Goal: Information Seeking & Learning: Understand process/instructions

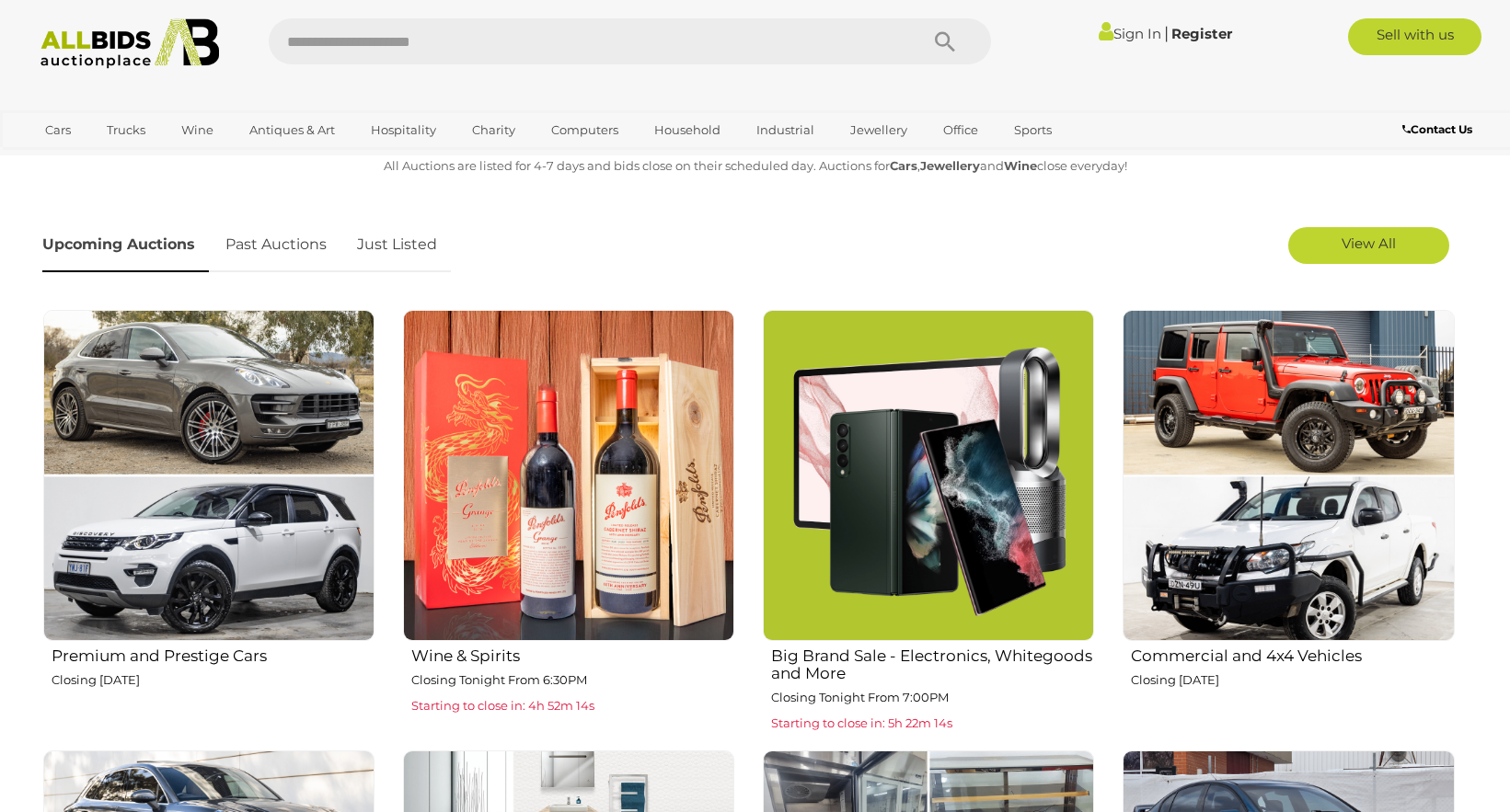
scroll to position [644, 0]
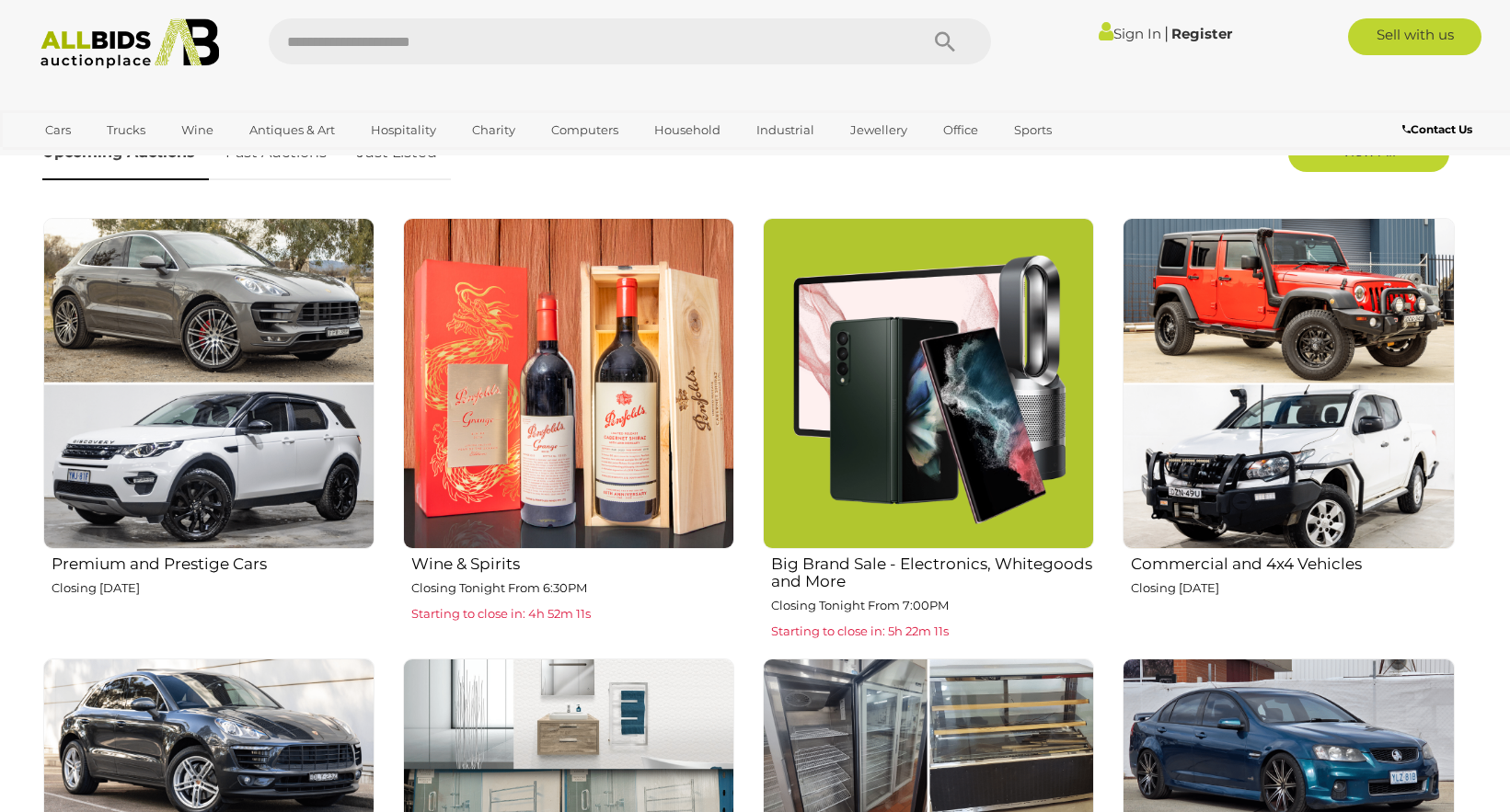
click at [520, 615] on span "Starting to close in: 4h 52m 11s" at bounding box center [501, 612] width 179 height 14
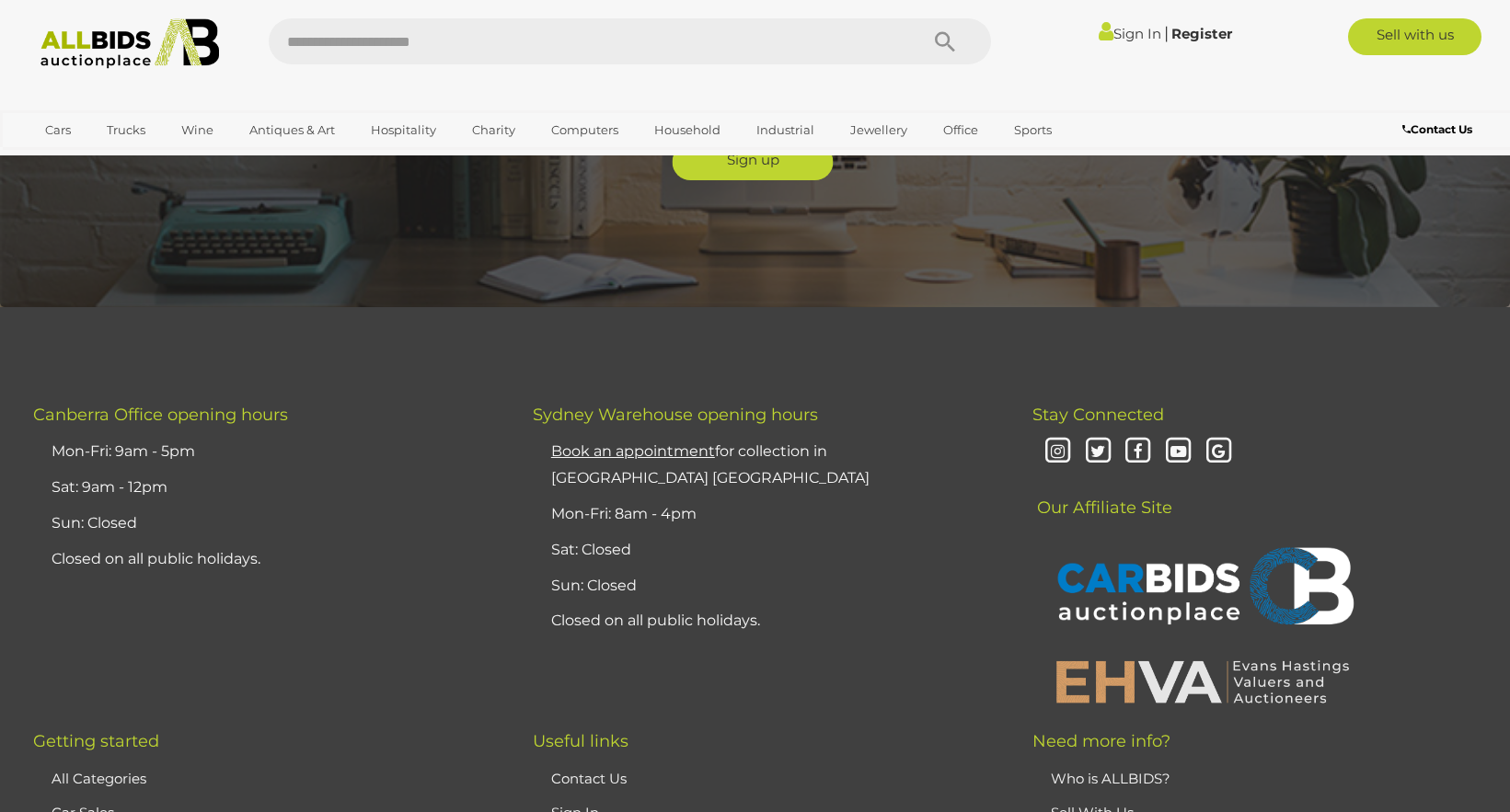
scroll to position [4921, 0]
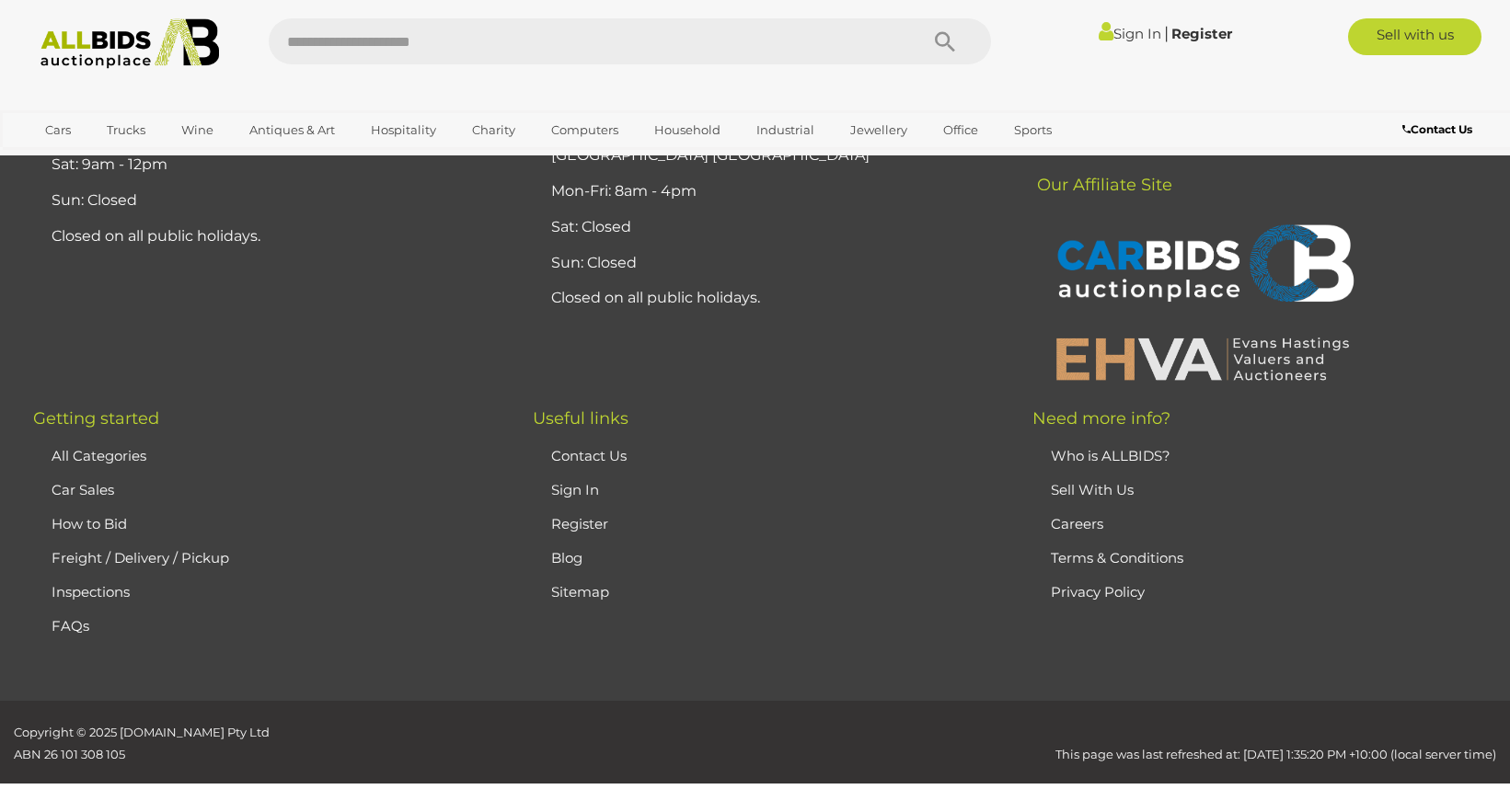
click at [68, 617] on link "FAQs" at bounding box center [69, 626] width 38 height 17
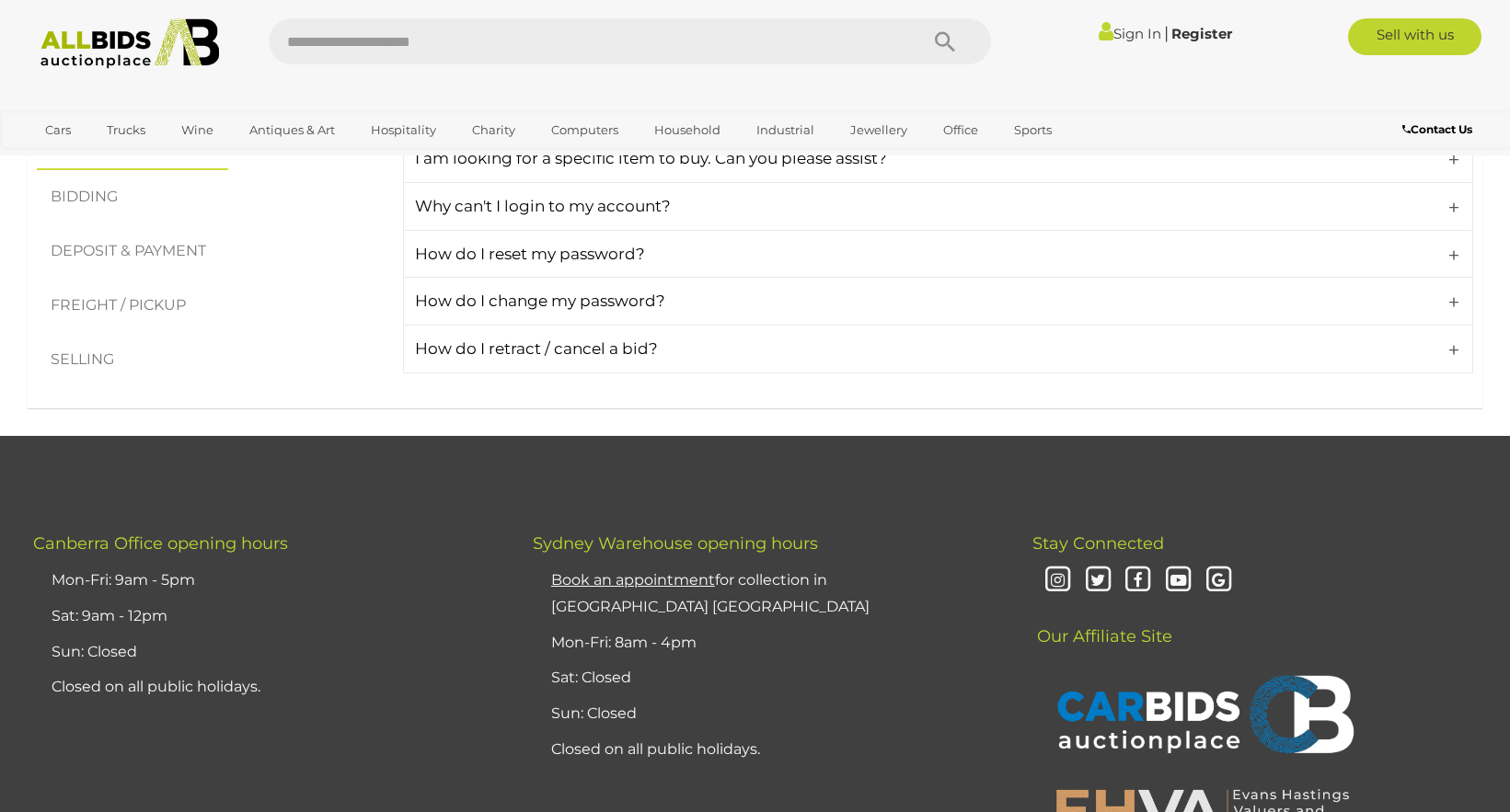
scroll to position [276, 0]
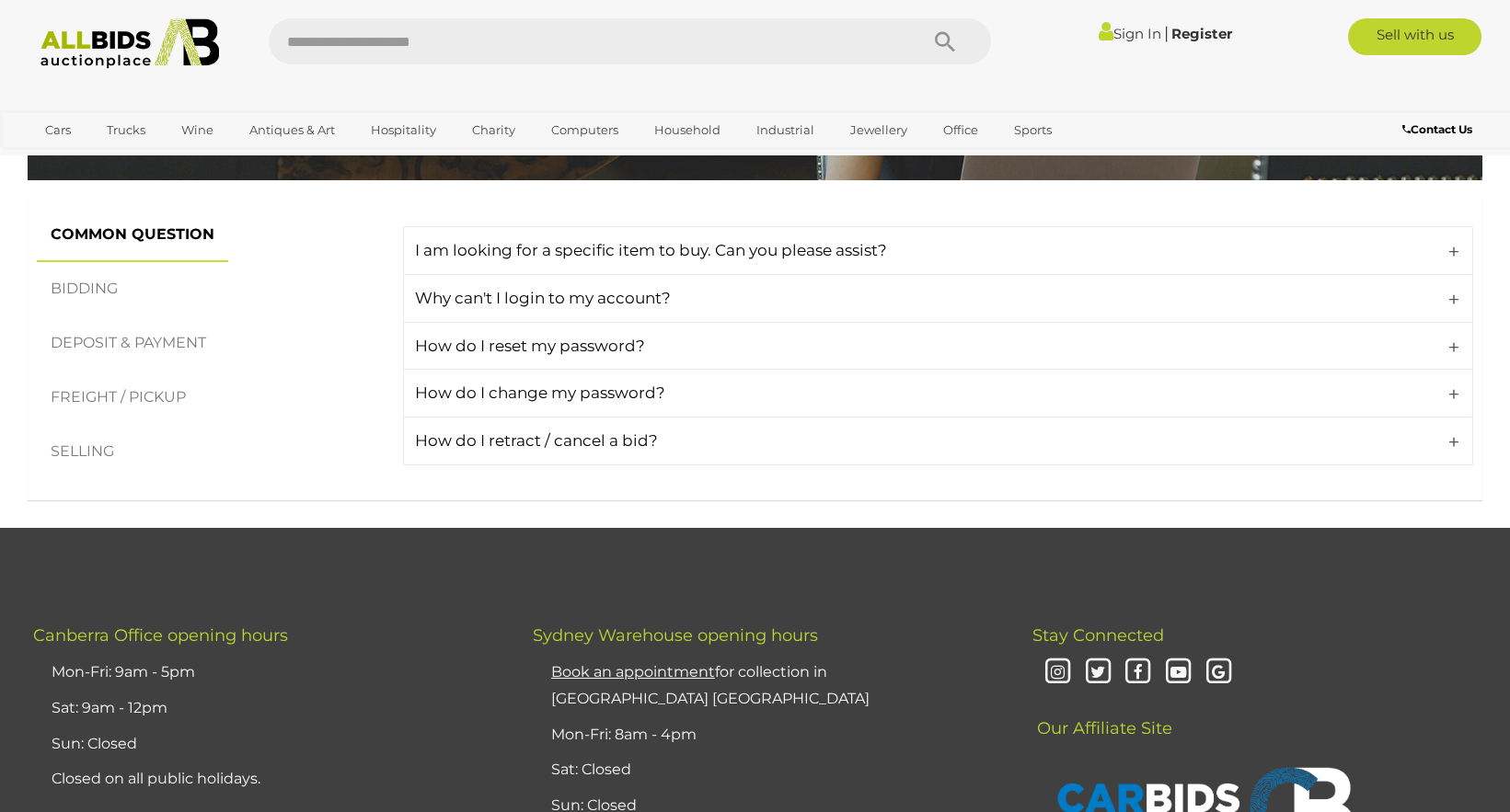
click at [97, 392] on link "FREIGHT / PICKUP" at bounding box center [118, 397] width 163 height 54
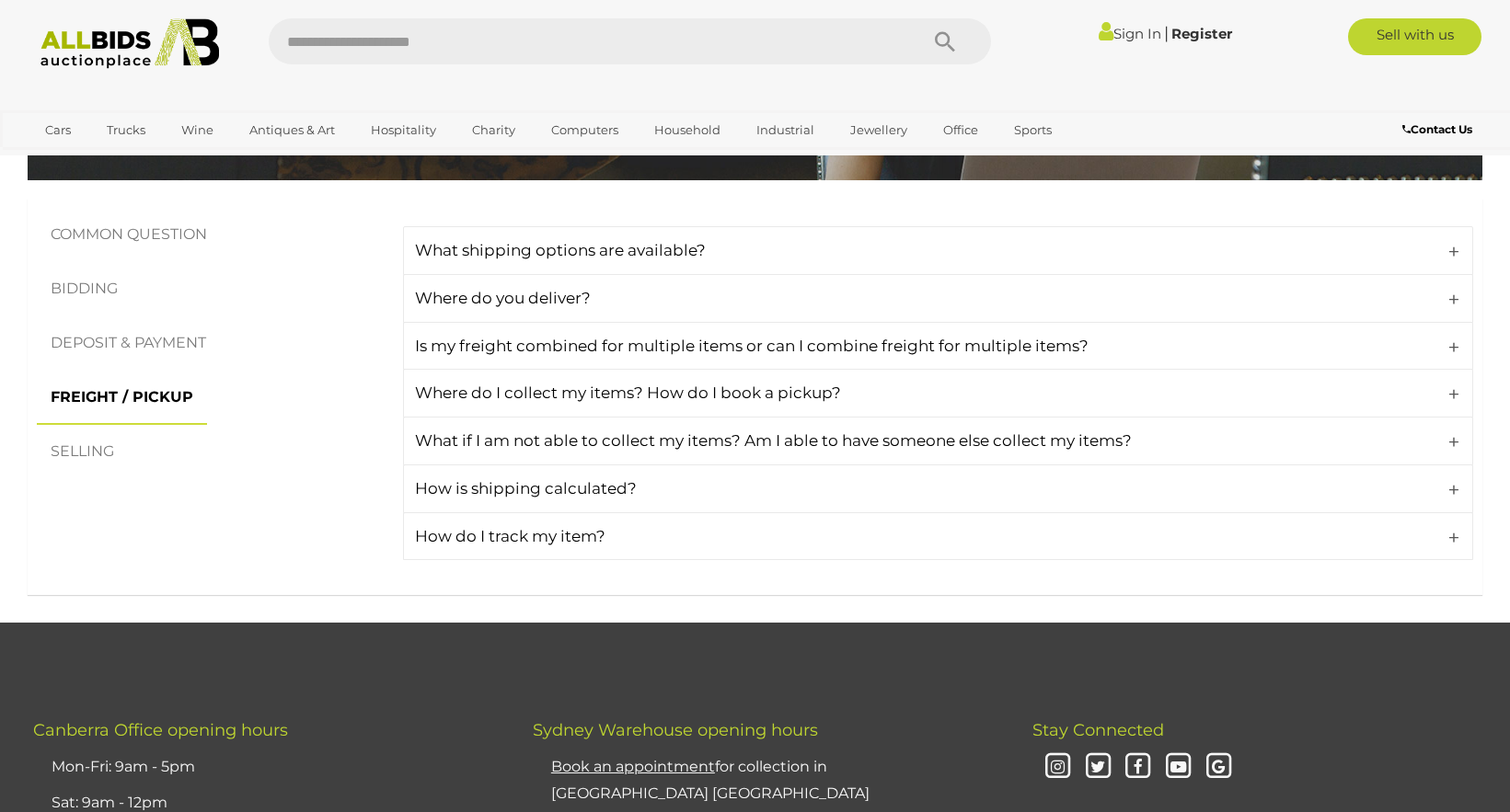
click at [90, 452] on link "SELLING" at bounding box center [82, 452] width 91 height 54
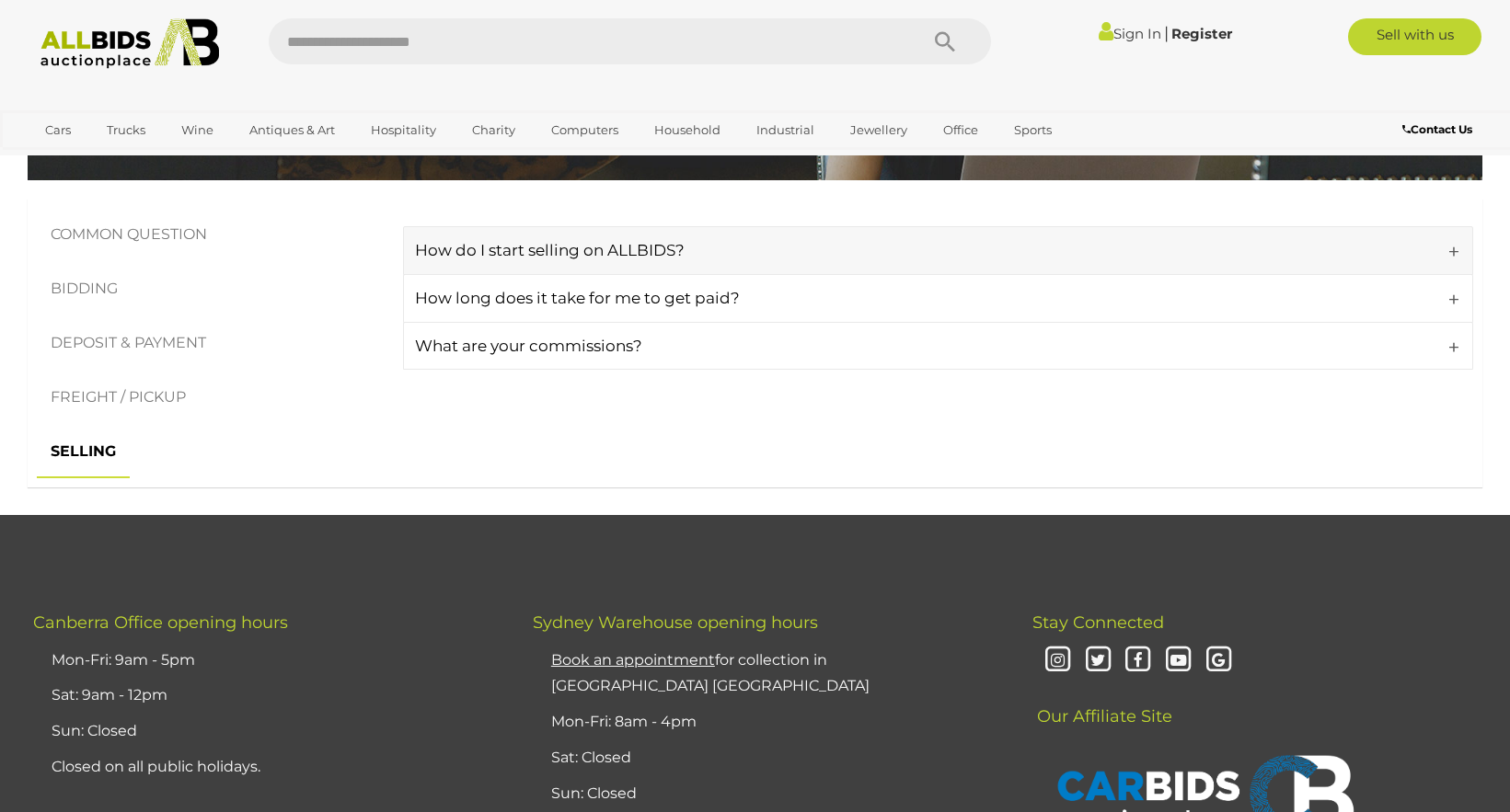
click at [1462, 254] on link "How do I start selling on ALLBIDS?" at bounding box center [938, 251] width 1070 height 49
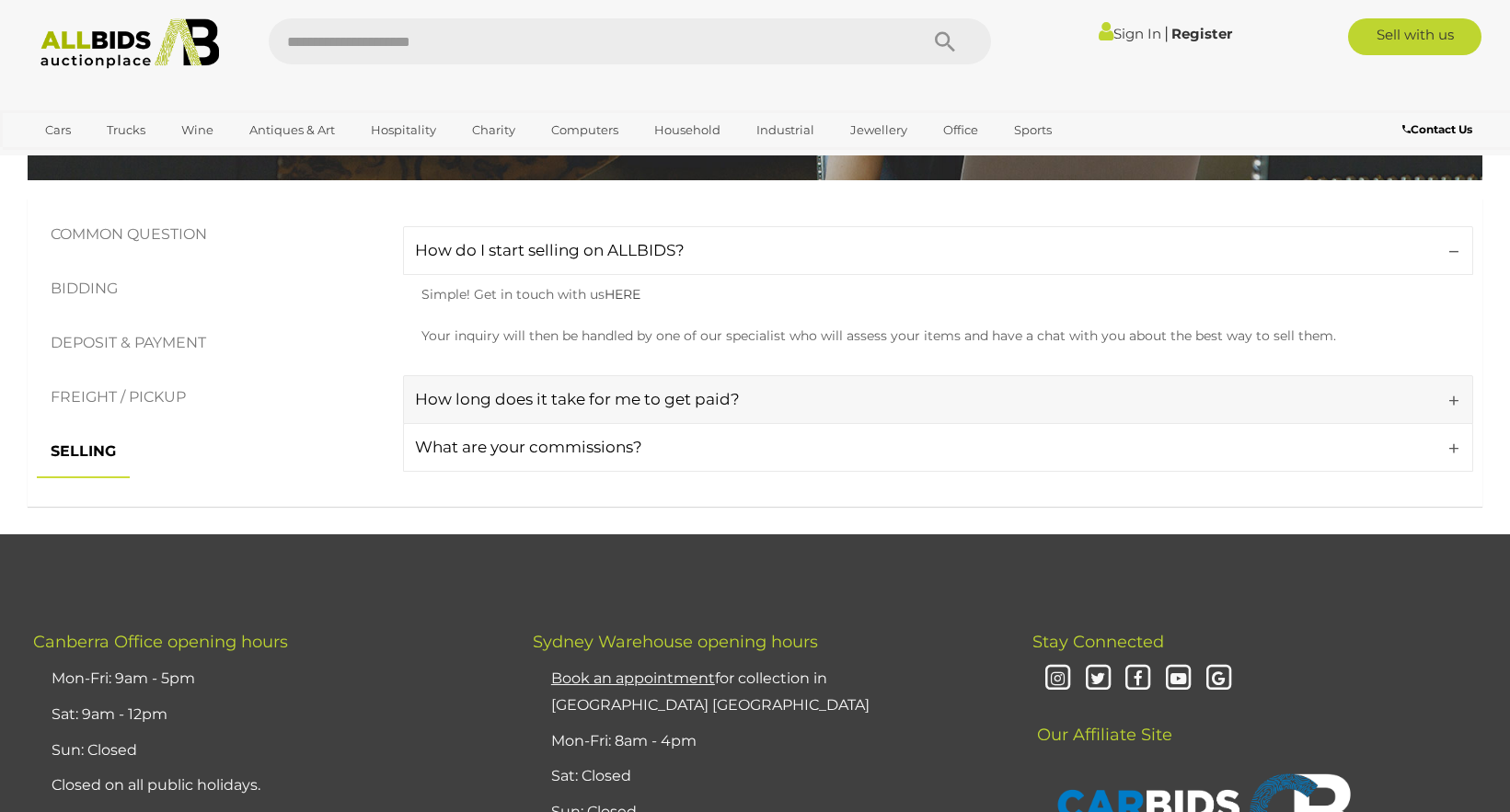
click at [1454, 405] on link "How long does it take for me to get paid?" at bounding box center [938, 399] width 1070 height 49
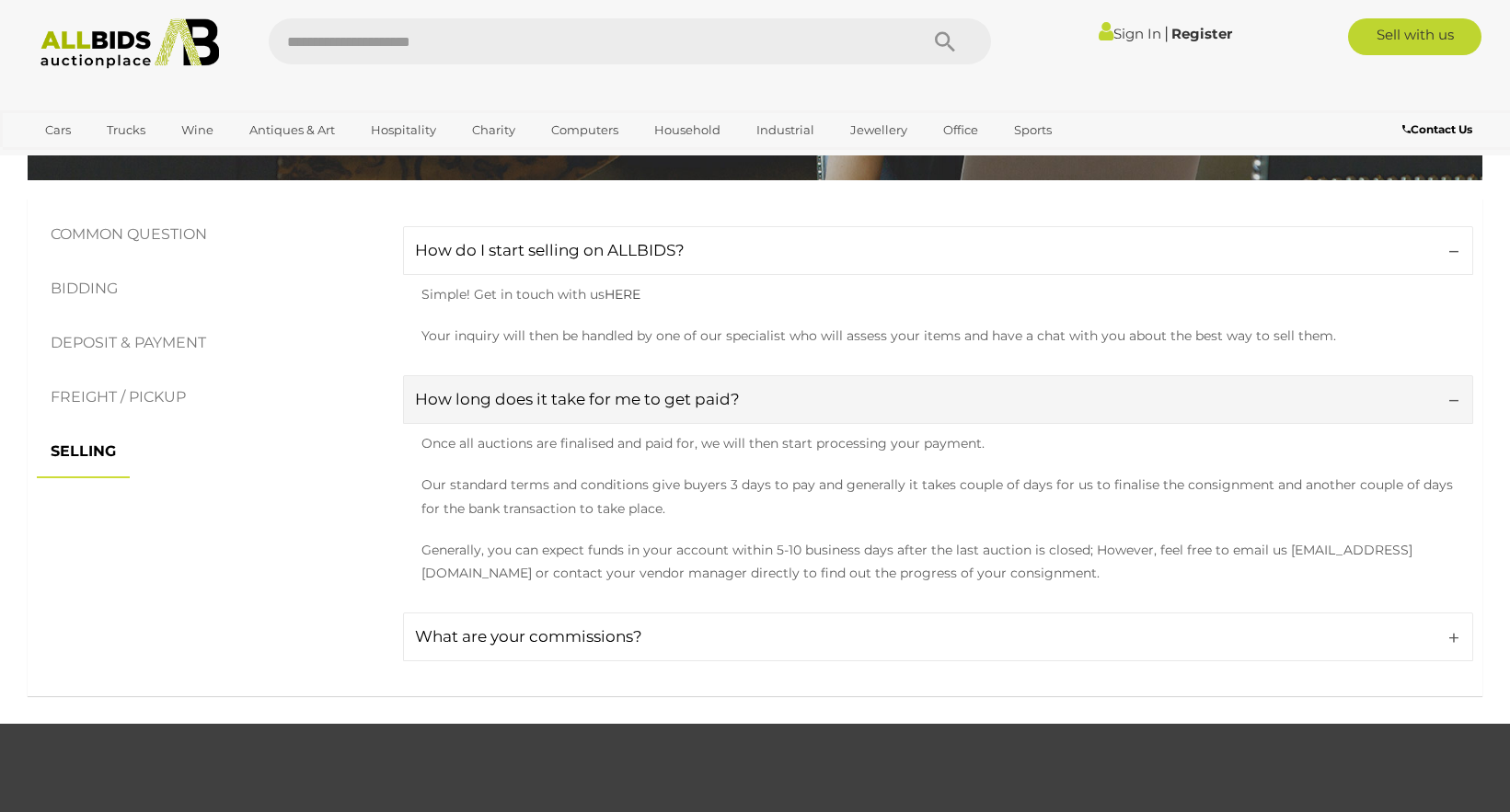
scroll to position [367, 0]
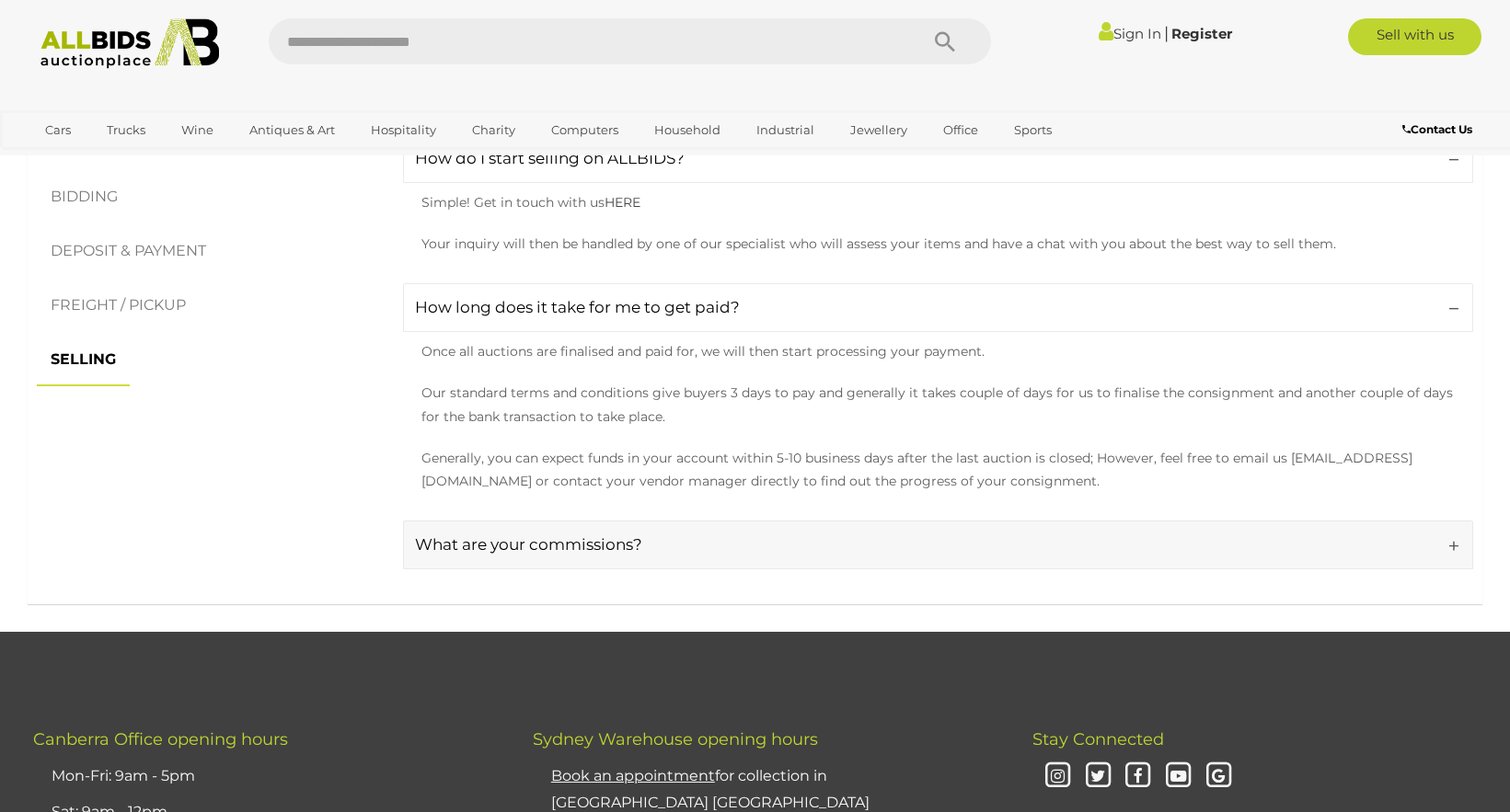
click at [1456, 548] on link "What are your commissions?" at bounding box center [938, 545] width 1070 height 49
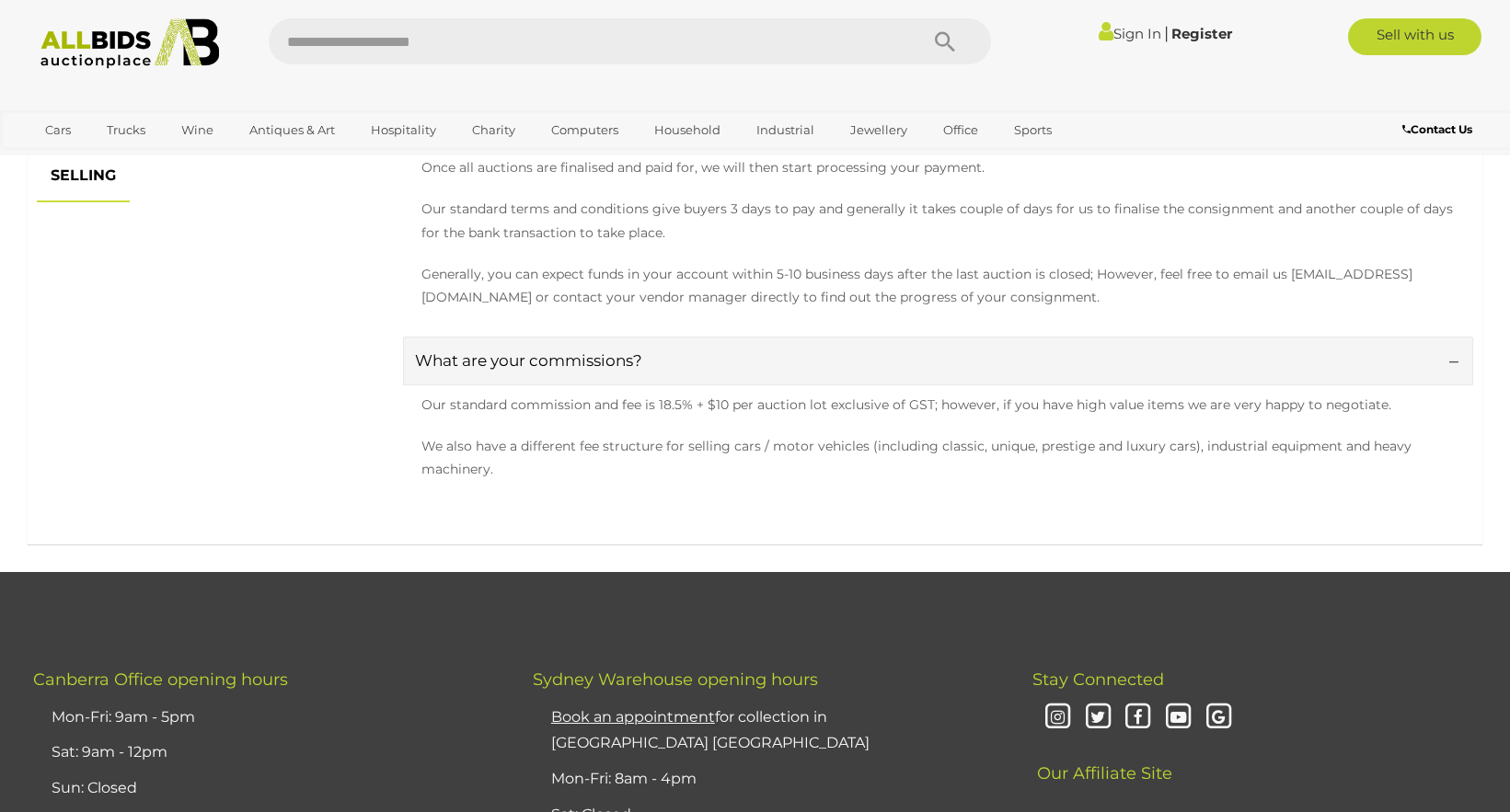
scroll to position [184, 0]
